Goal: Use online tool/utility: Utilize a website feature to perform a specific function

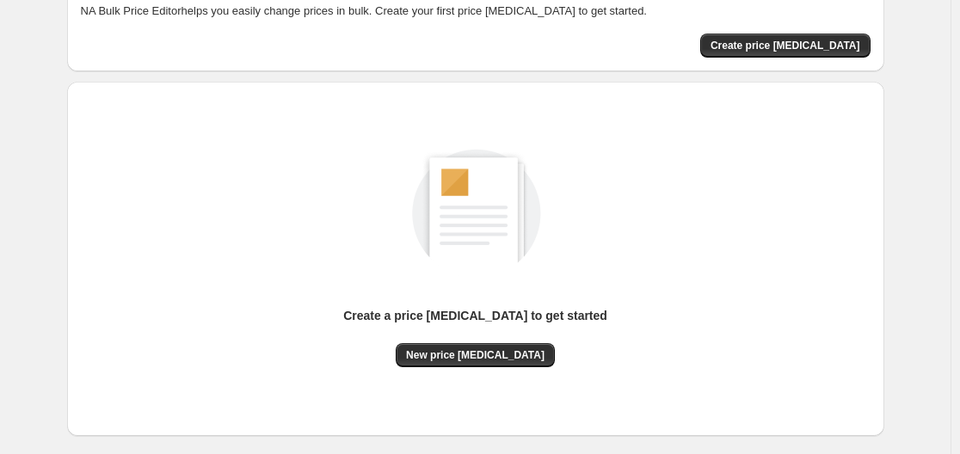
scroll to position [190, 0]
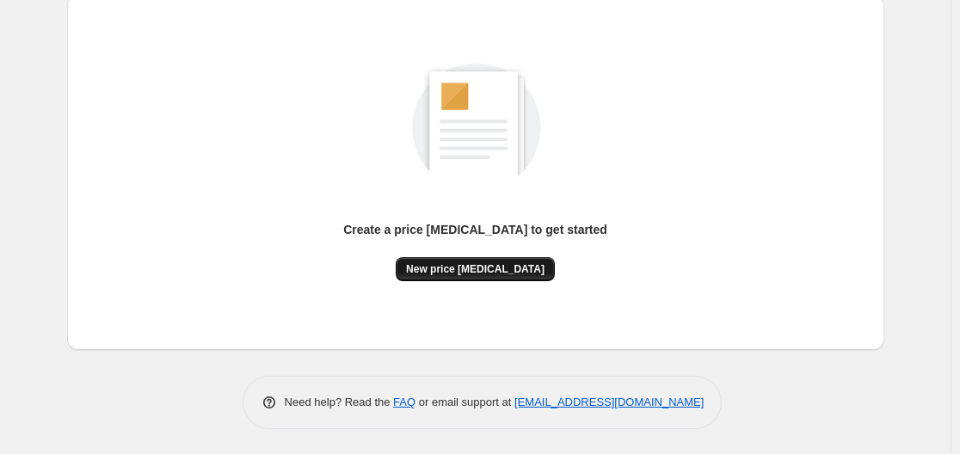
click at [500, 265] on span "New price [MEDICAL_DATA]" at bounding box center [475, 269] width 138 height 14
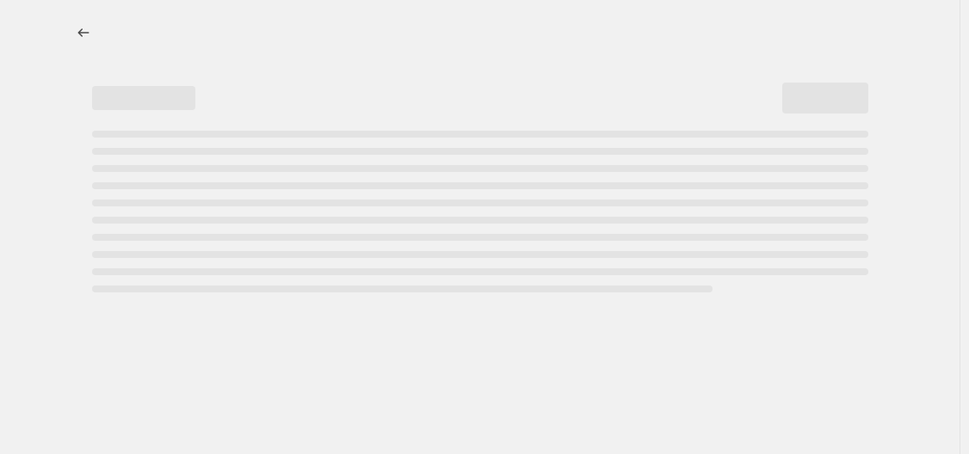
select select "percentage"
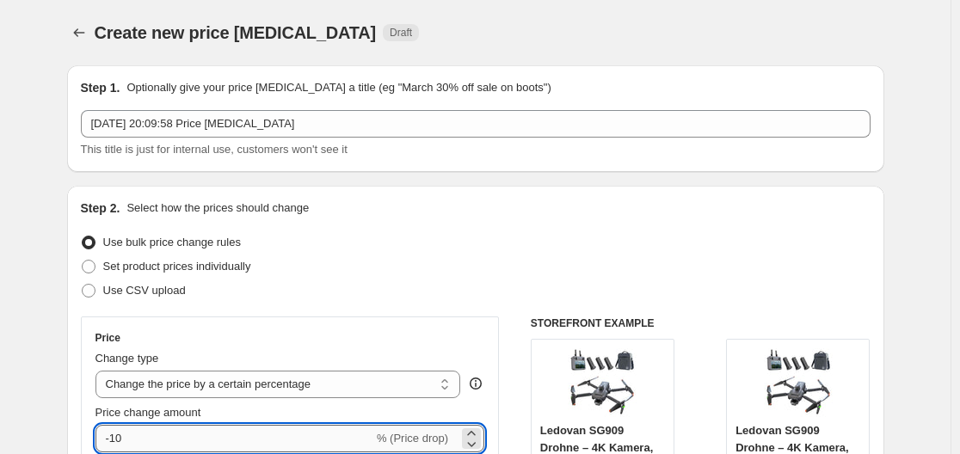
click at [198, 446] on input "-10" at bounding box center [234, 439] width 278 height 28
type input "-1"
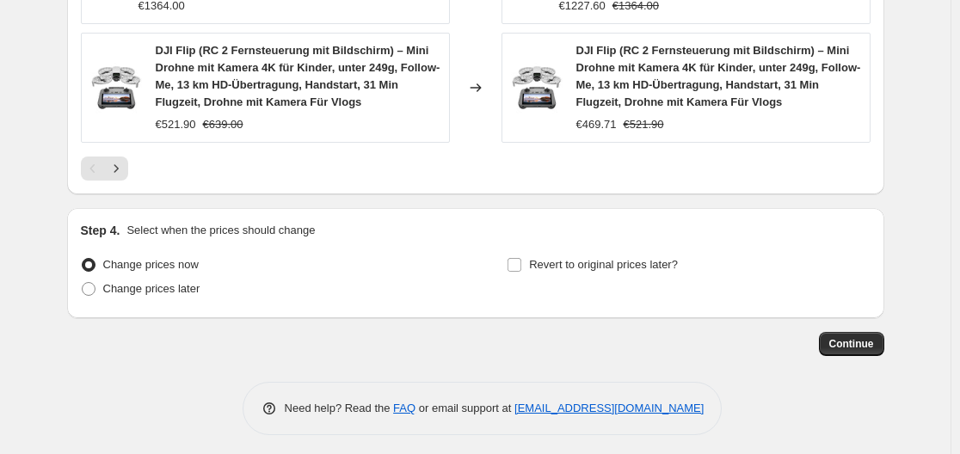
scroll to position [1466, 0]
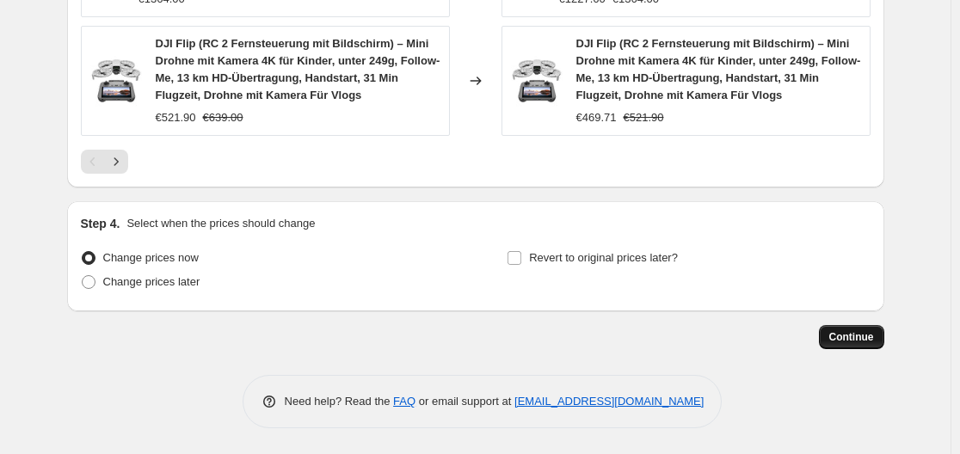
type input "-35"
click at [852, 336] on span "Continue" at bounding box center [851, 337] width 45 height 14
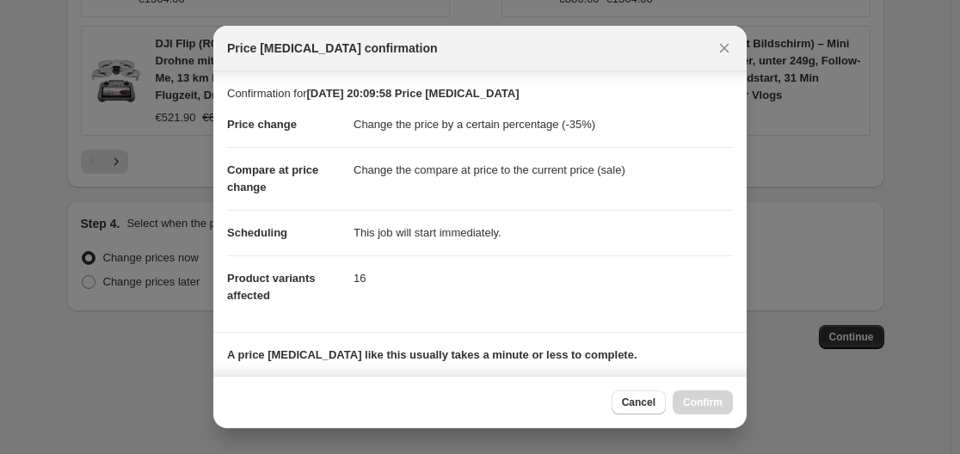
scroll to position [270, 0]
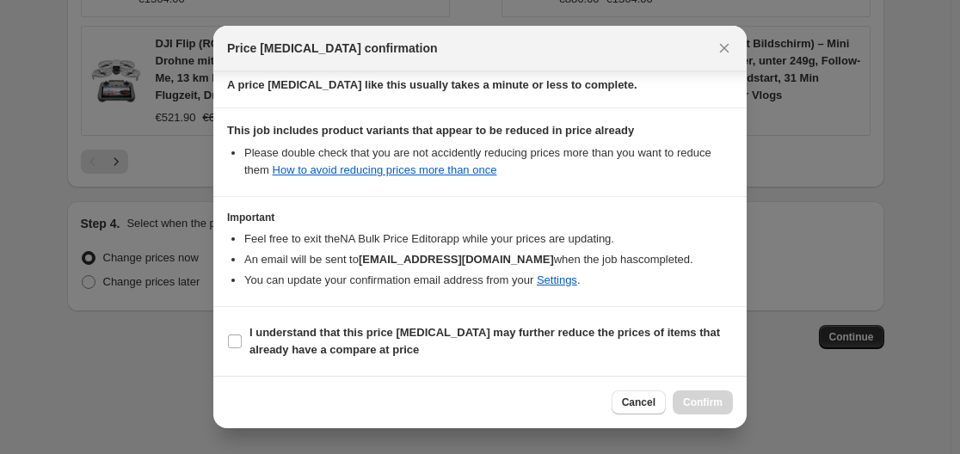
click at [224, 323] on section "I understand that this price [MEDICAL_DATA] may further reduce the prices of it…" at bounding box center [479, 341] width 533 height 69
click at [240, 330] on label "I understand that this price [MEDICAL_DATA] may further reduce the prices of it…" at bounding box center [480, 341] width 506 height 41
click at [240, 335] on input "I understand that this price [MEDICAL_DATA] may further reduce the prices of it…" at bounding box center [235, 342] width 14 height 14
checkbox input "true"
click at [701, 397] on span "Confirm" at bounding box center [703, 403] width 40 height 14
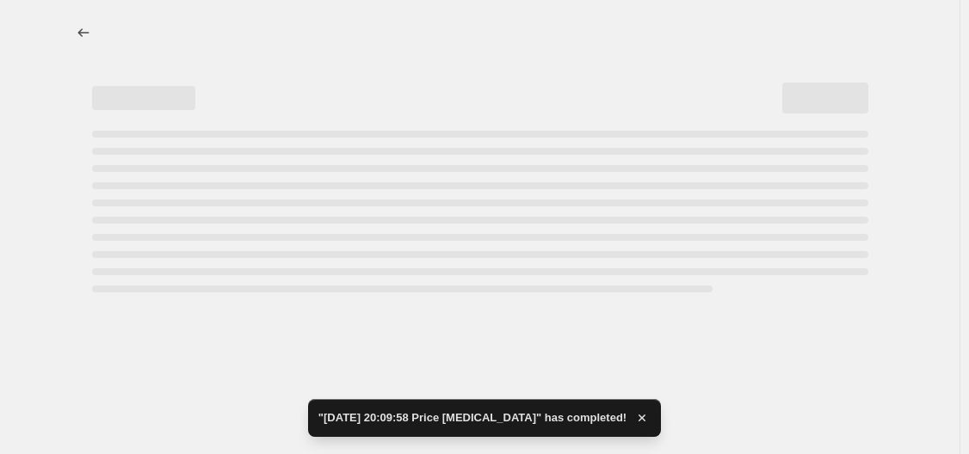
select select "percentage"
